Goal: Communication & Community: Answer question/provide support

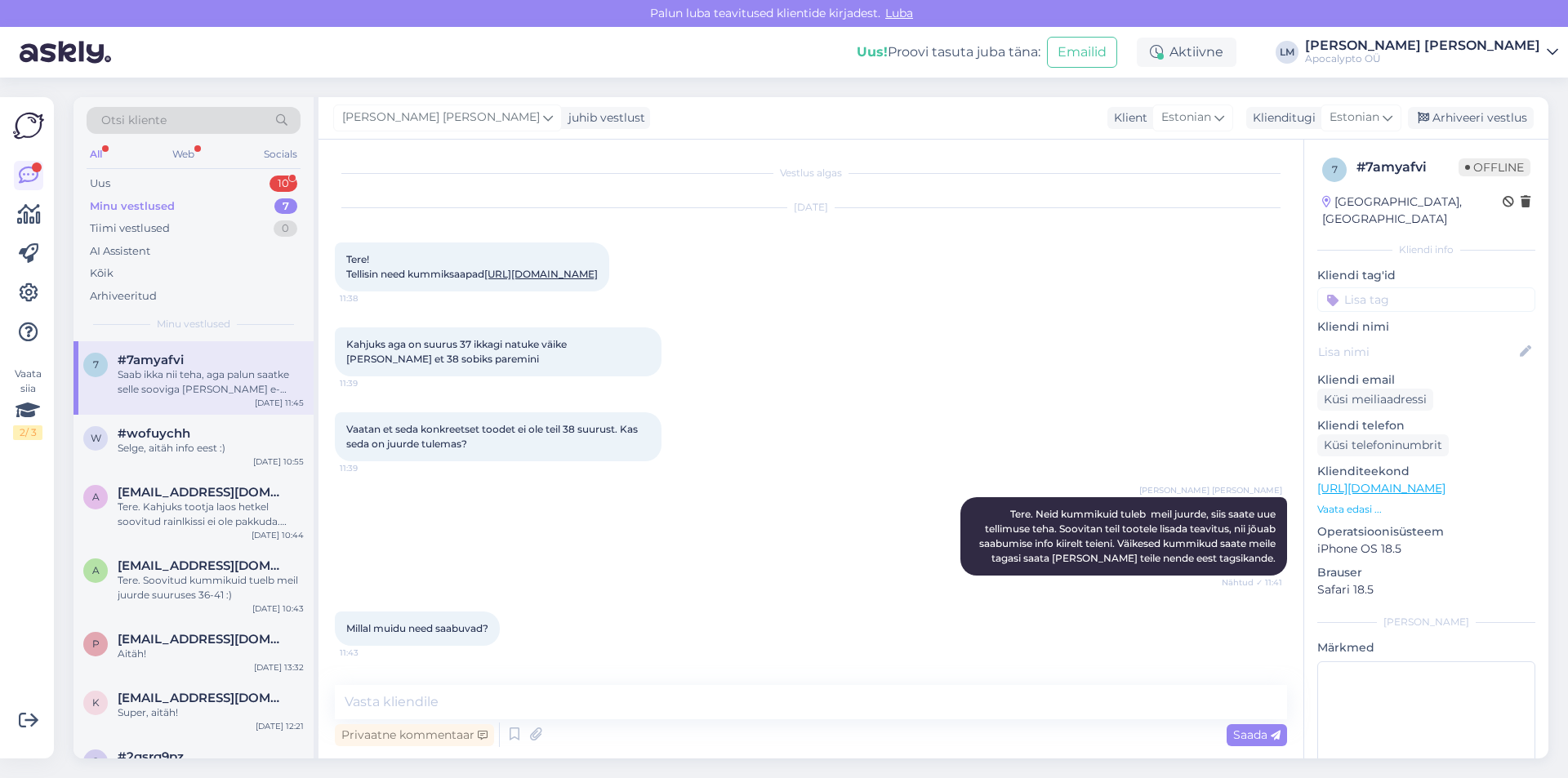
scroll to position [462, 0]
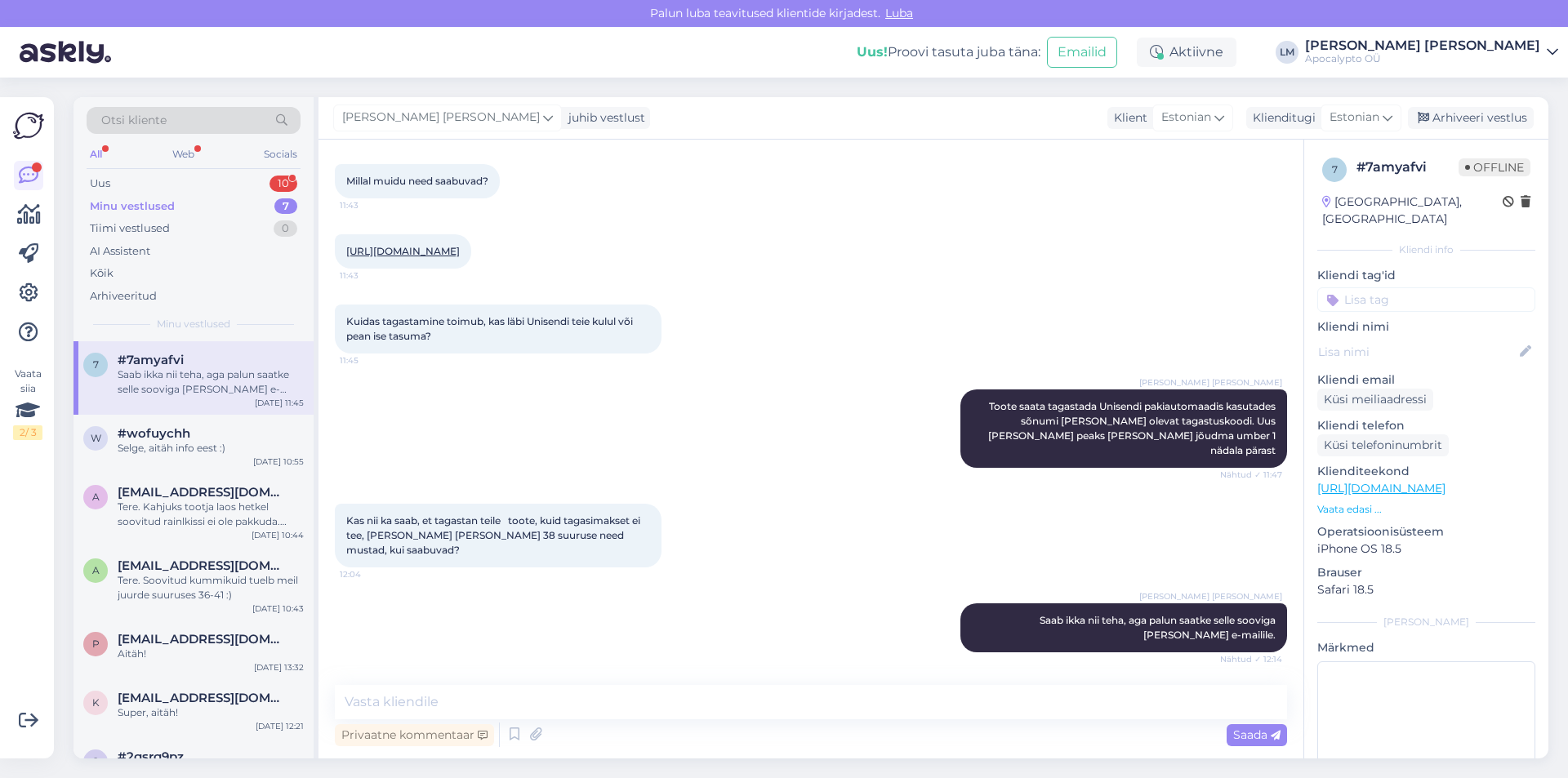
click at [166, 202] on div "Minu vestlused" at bounding box center [132, 207] width 85 height 17
click at [162, 184] on div "Uus 10" at bounding box center [193, 183] width 214 height 22
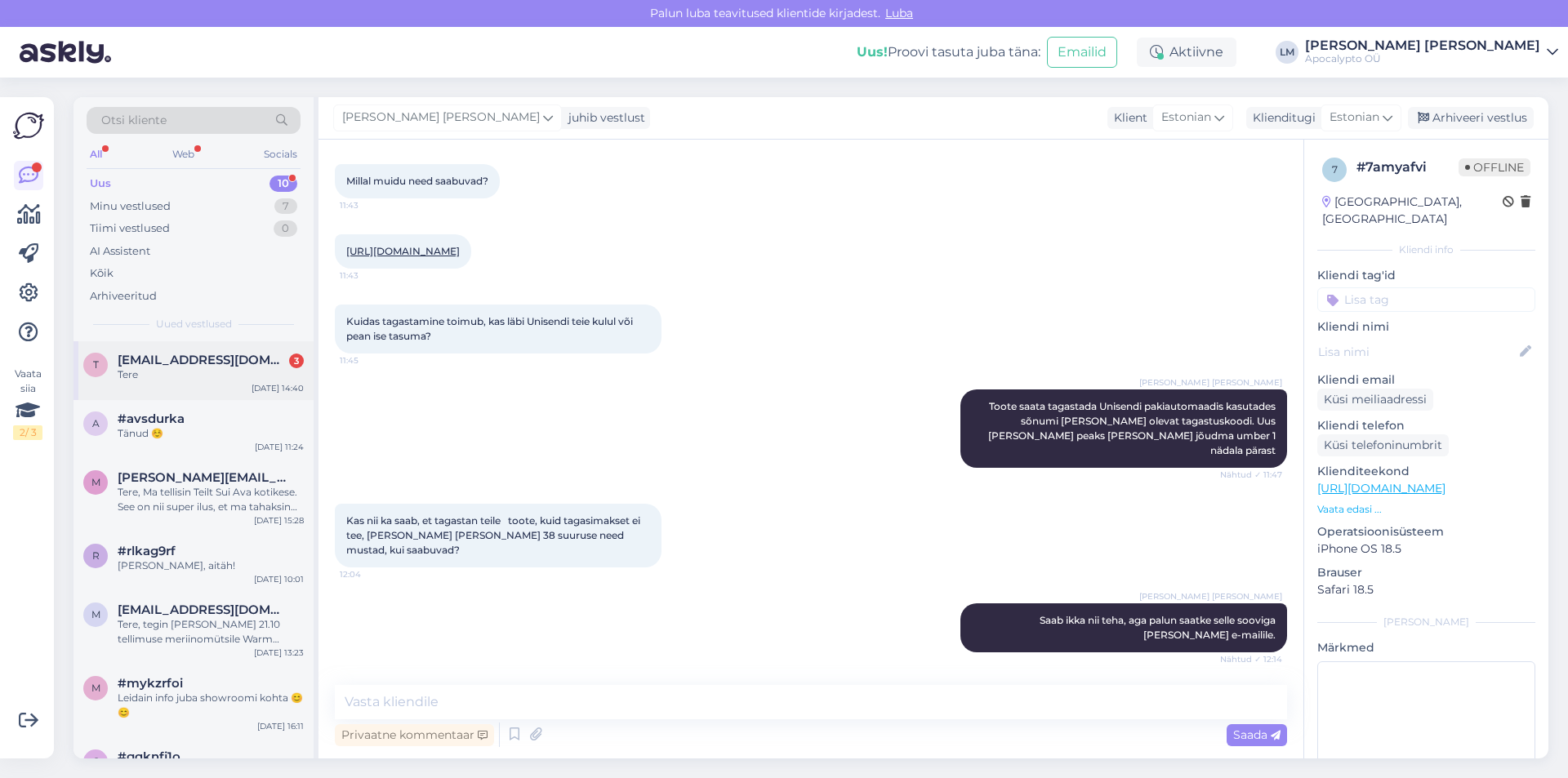
click at [185, 361] on span "[EMAIL_ADDRESS][DOMAIN_NAME]" at bounding box center [202, 360] width 170 height 15
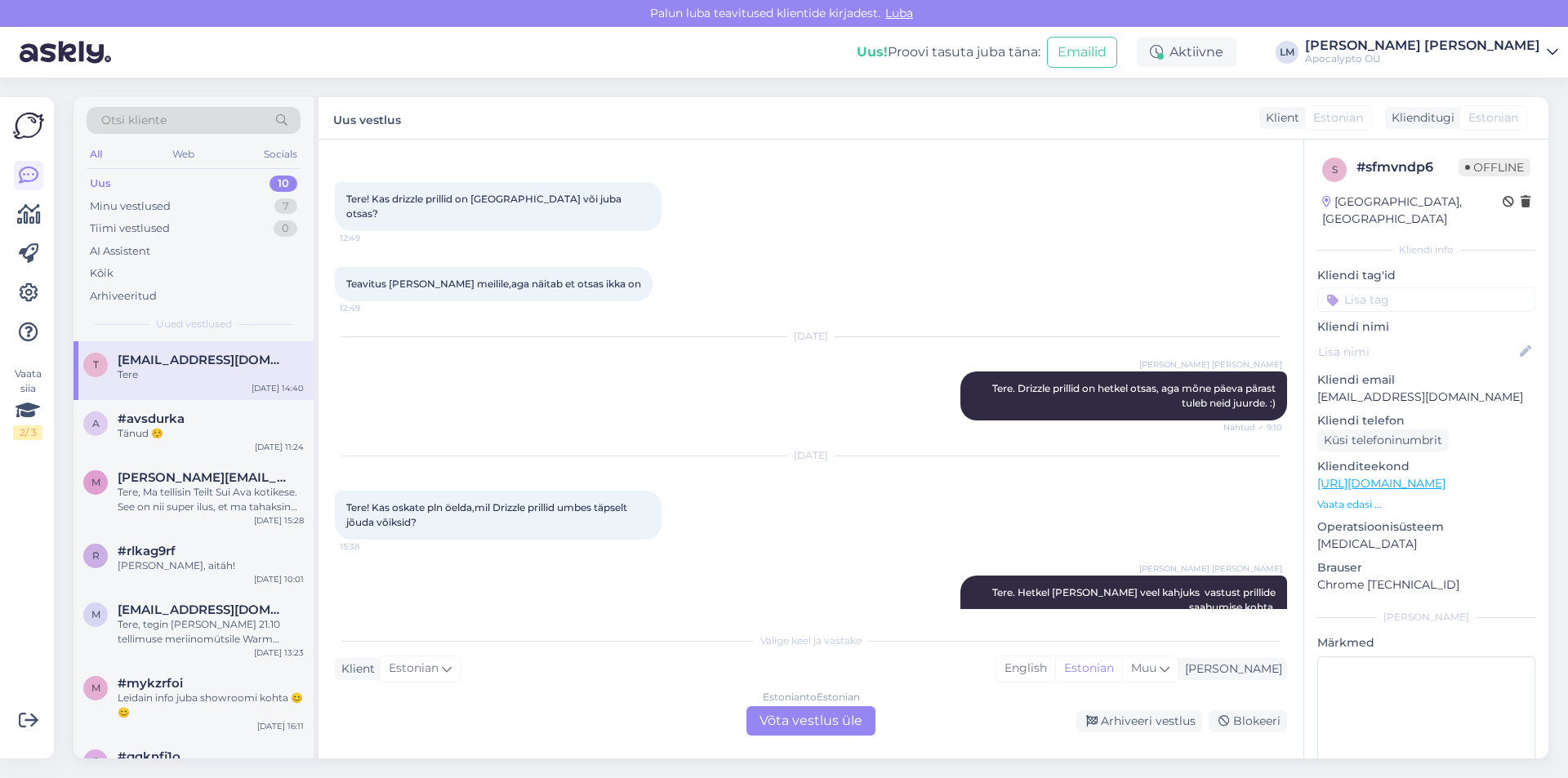
scroll to position [441, 0]
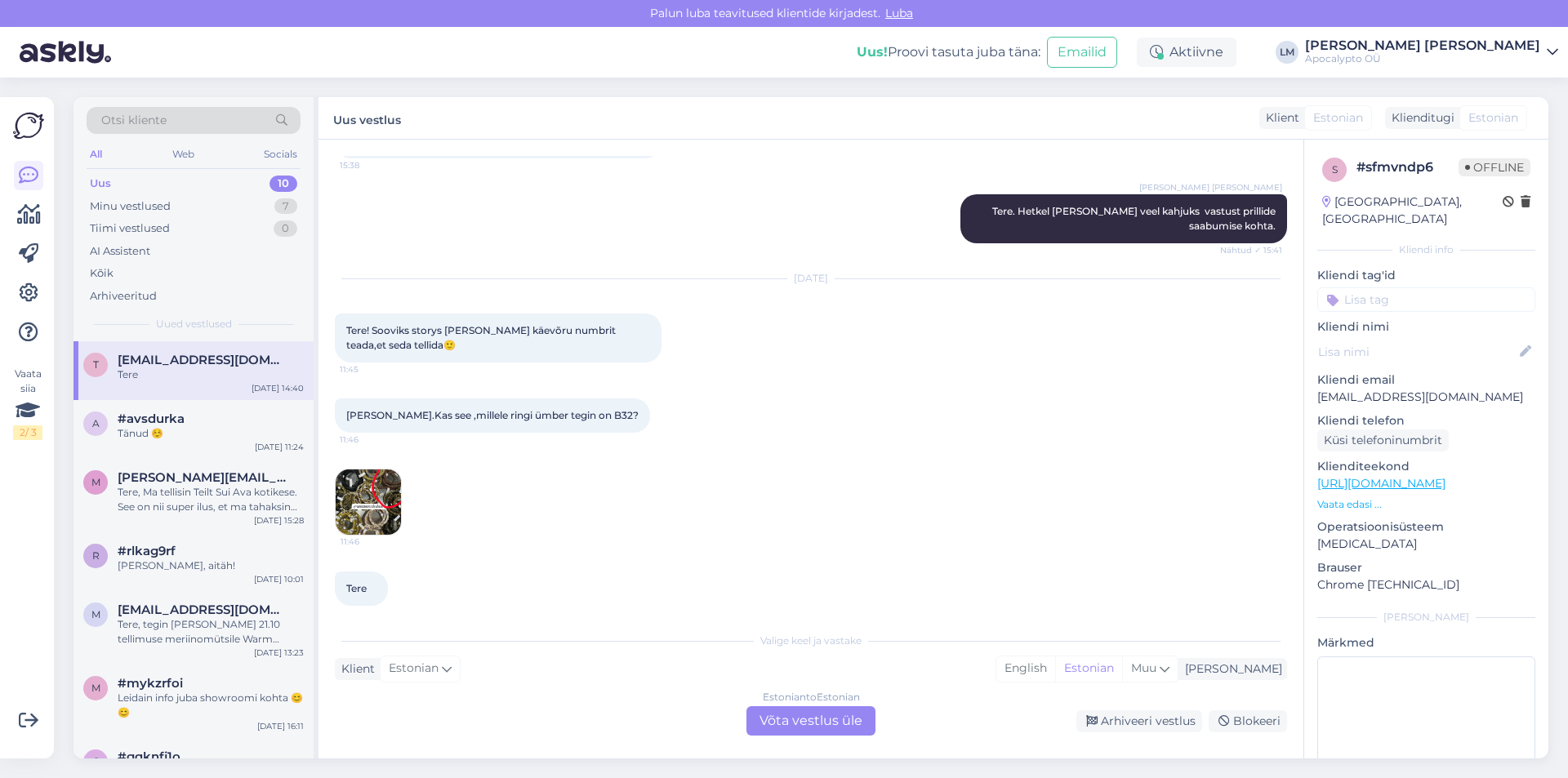
click at [832, 711] on div "Estonian to Estonian Võta vestlus üle" at bounding box center [811, 721] width 129 height 29
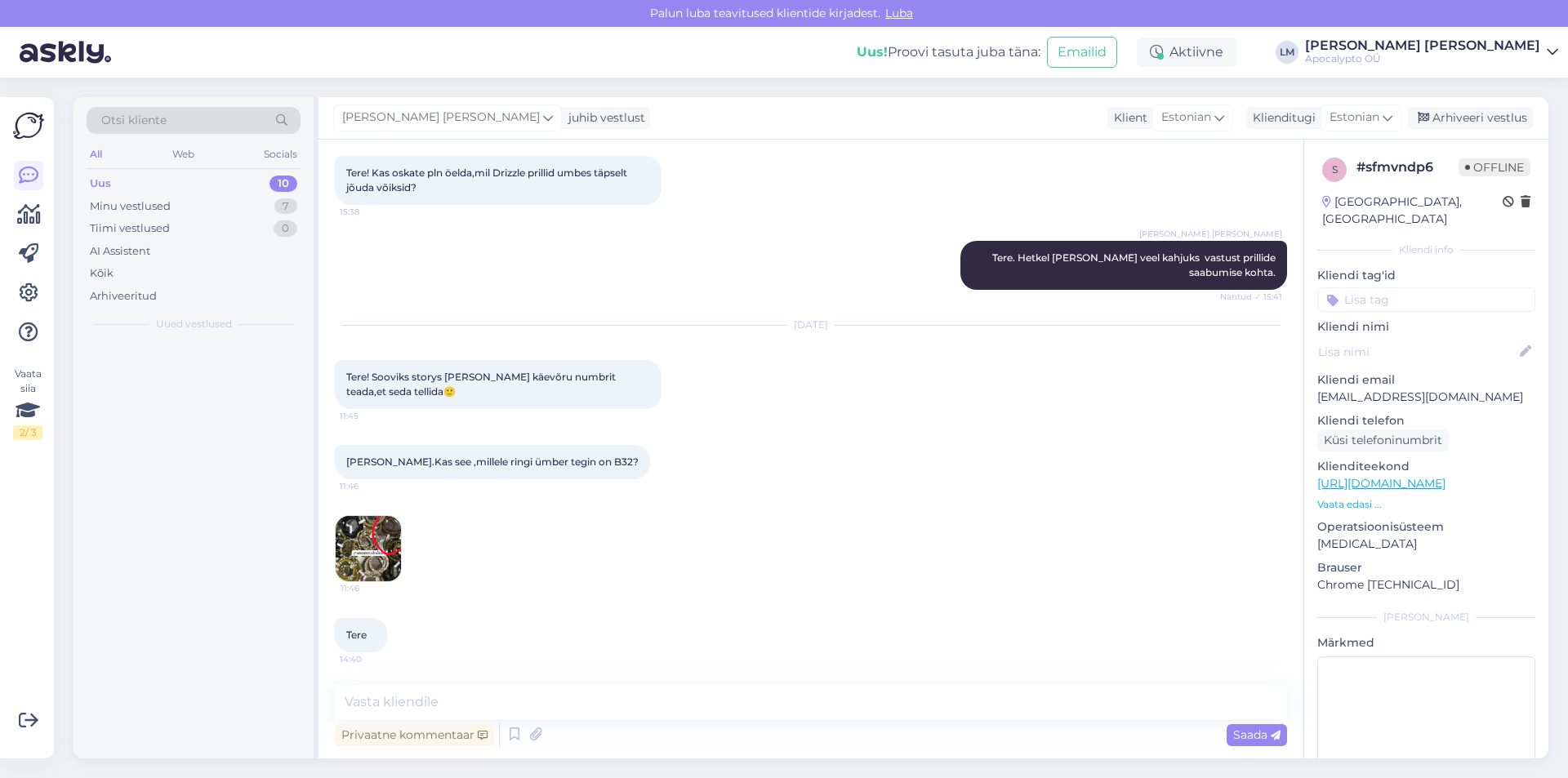
scroll to position [381, 0]
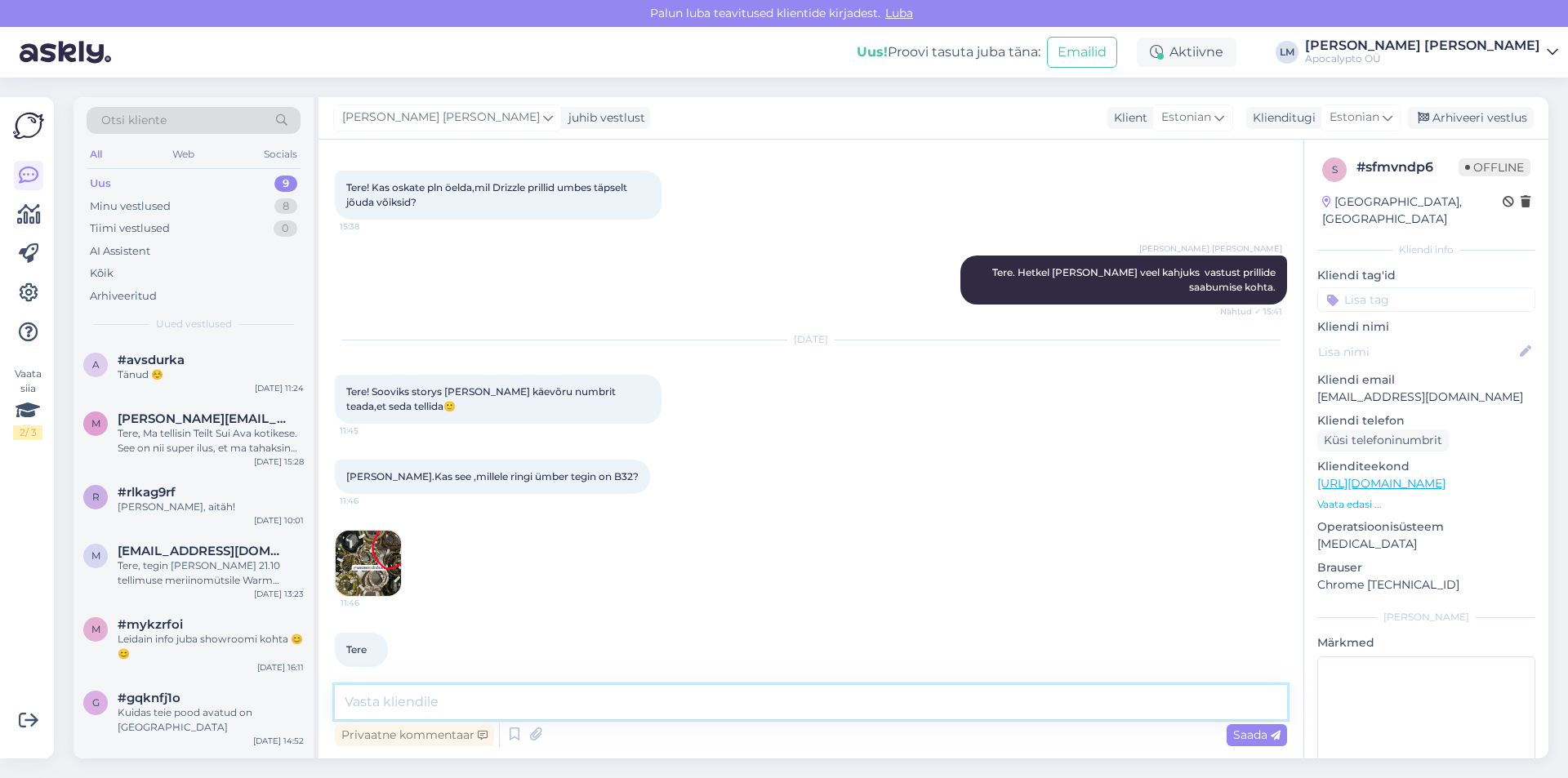
click at [431, 704] on textarea at bounding box center [811, 701] width 952 height 34
type textarea "Tere"
click at [1246, 736] on span "Saada" at bounding box center [1256, 735] width 47 height 15
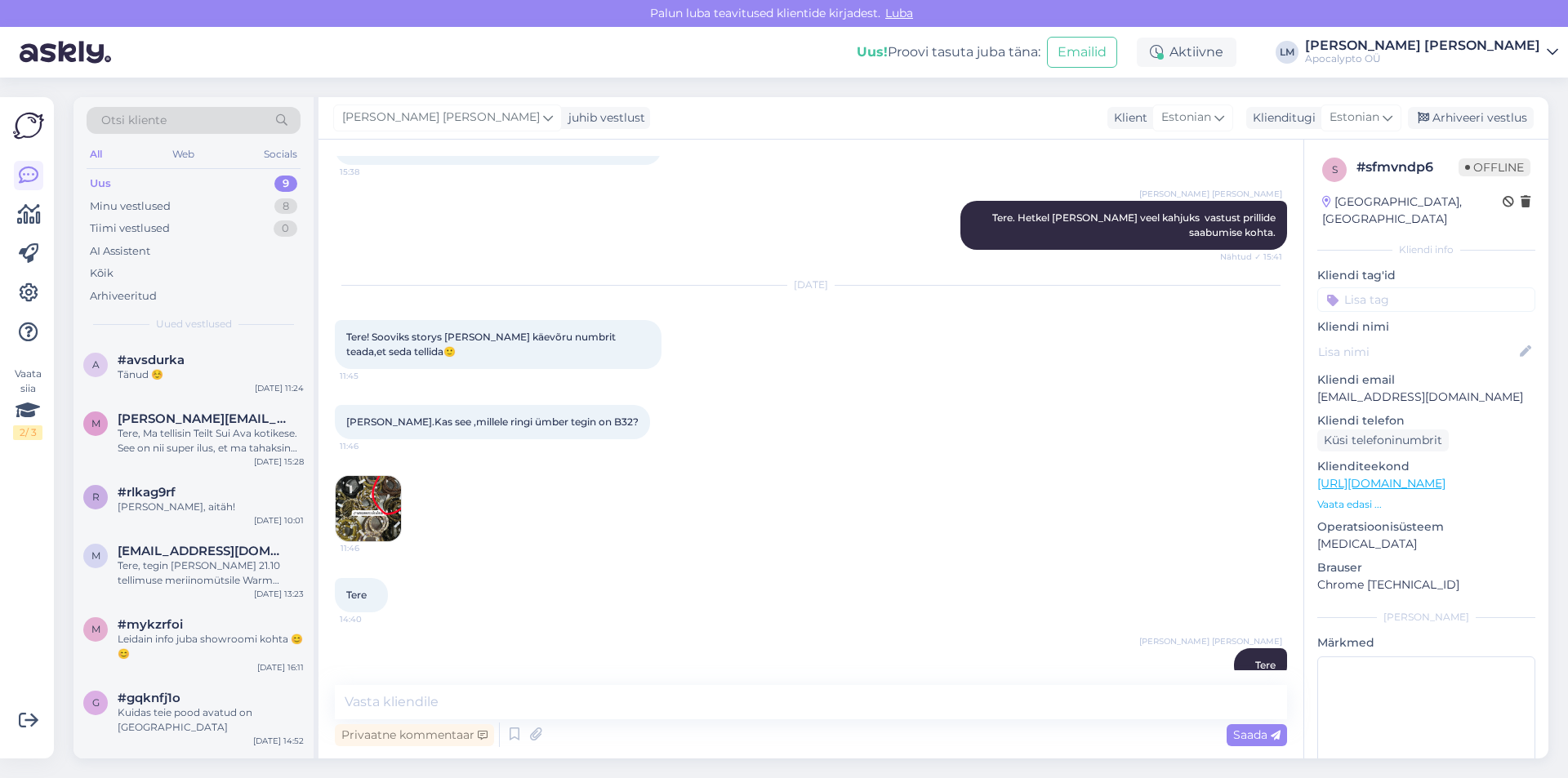
scroll to position [451, 0]
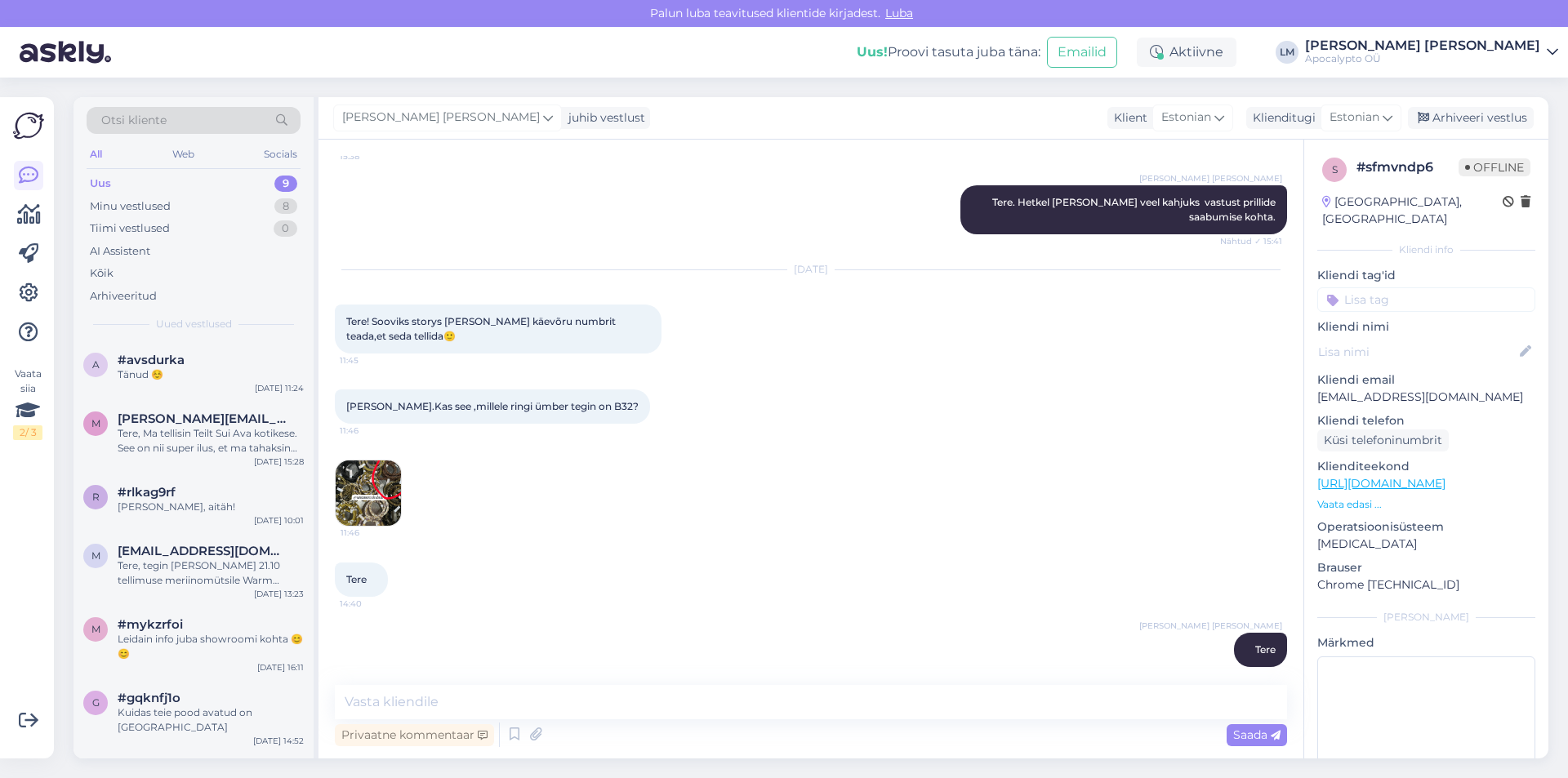
click at [362, 467] on img at bounding box center [368, 493] width 65 height 65
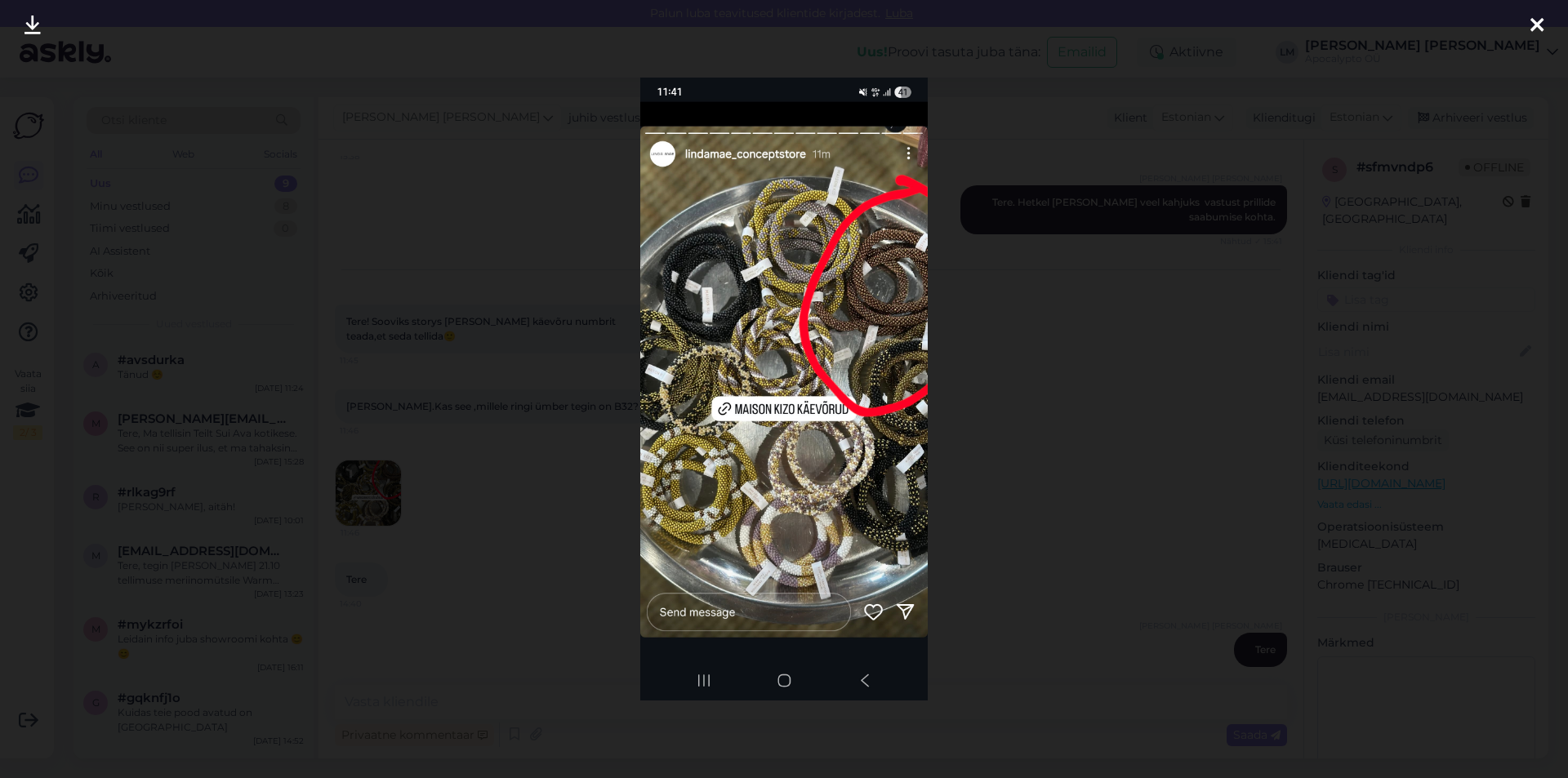
click at [1531, 20] on icon at bounding box center [1537, 26] width 13 height 21
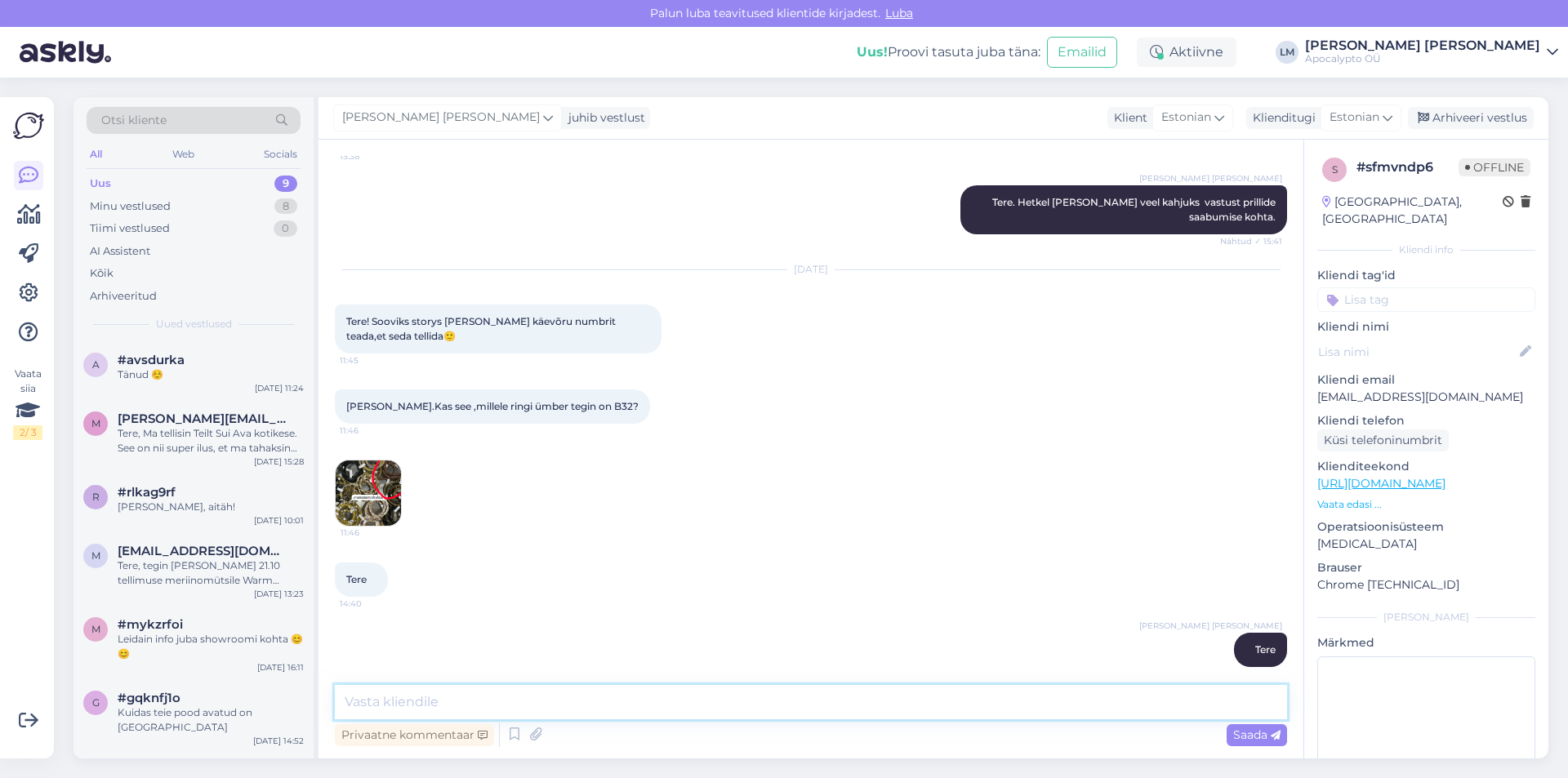
click at [497, 700] on textarea at bounding box center [811, 701] width 952 height 34
type textarea "on [PERSON_NAME] see B32"
click at [1256, 736] on span "Saada" at bounding box center [1256, 735] width 47 height 15
